Goal: Find specific page/section: Find specific page/section

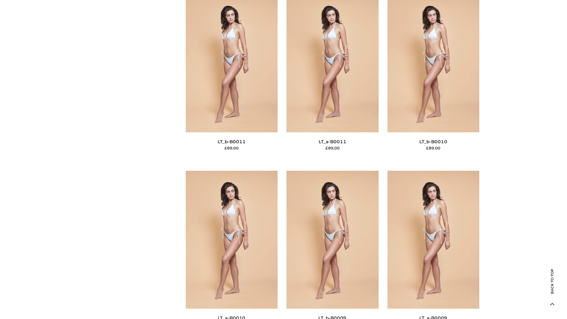
scroll to position [2653, 0]
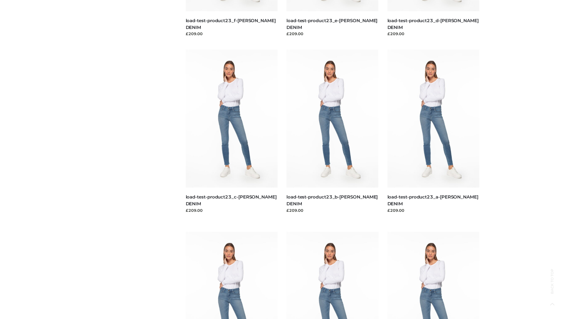
scroll to position [518, 0]
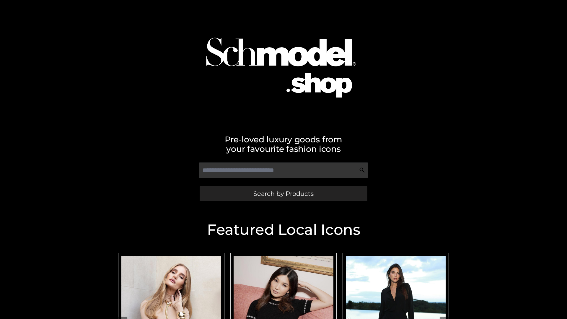
click at [283, 193] on span "Search by Products" at bounding box center [283, 194] width 60 height 6
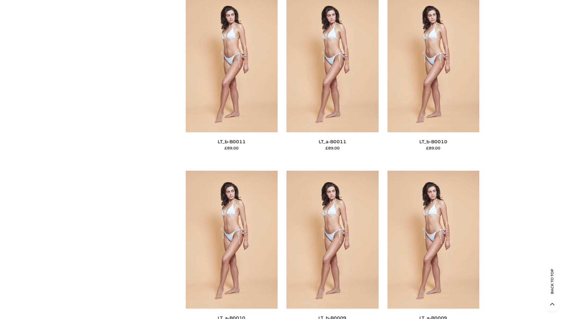
scroll to position [2653, 0]
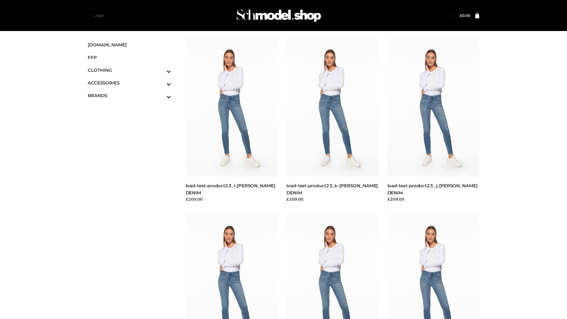
scroll to position [518, 0]
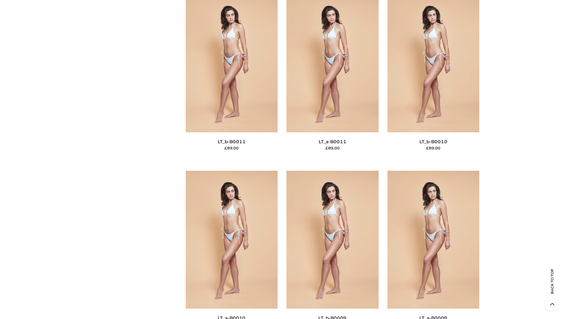
scroll to position [2653, 0]
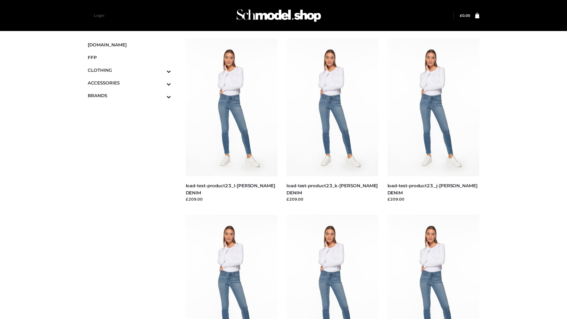
scroll to position [518, 0]
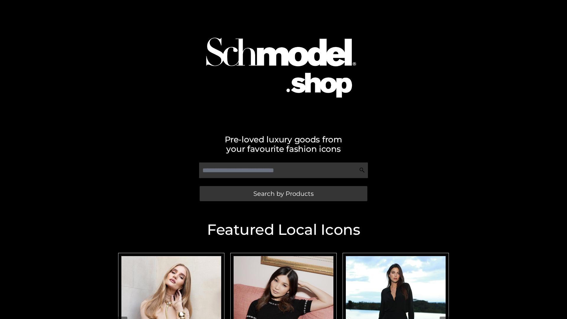
click at [283, 193] on span "Search by Products" at bounding box center [283, 194] width 60 height 6
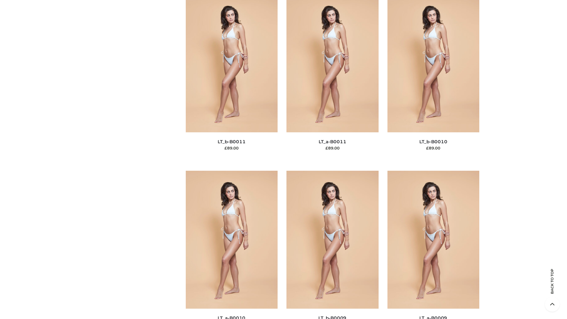
scroll to position [2653, 0]
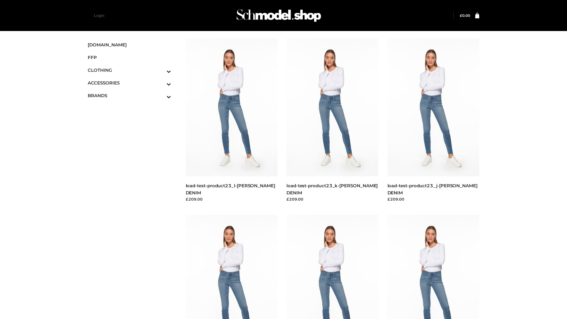
scroll to position [518, 0]
